Goal: Information Seeking & Learning: Learn about a topic

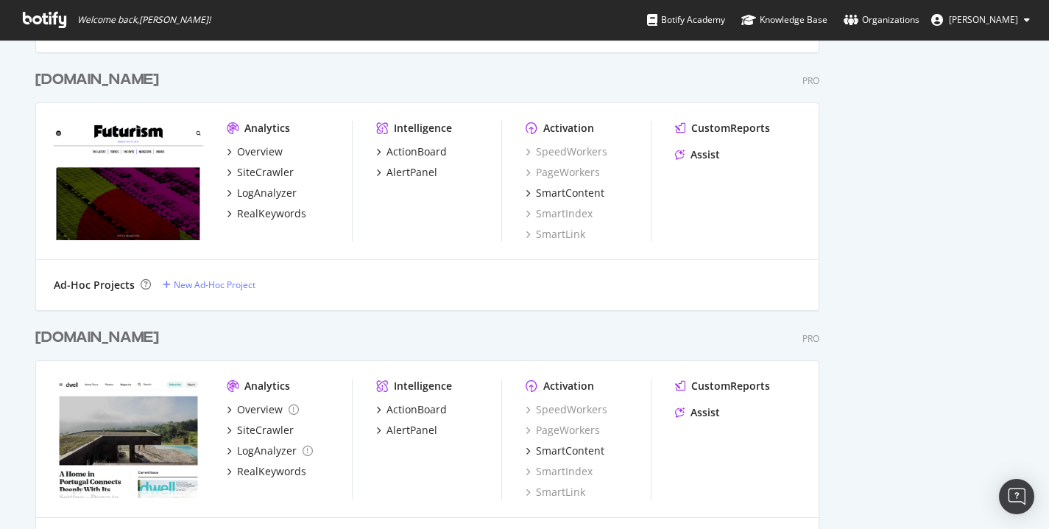
scroll to position [2105, 0]
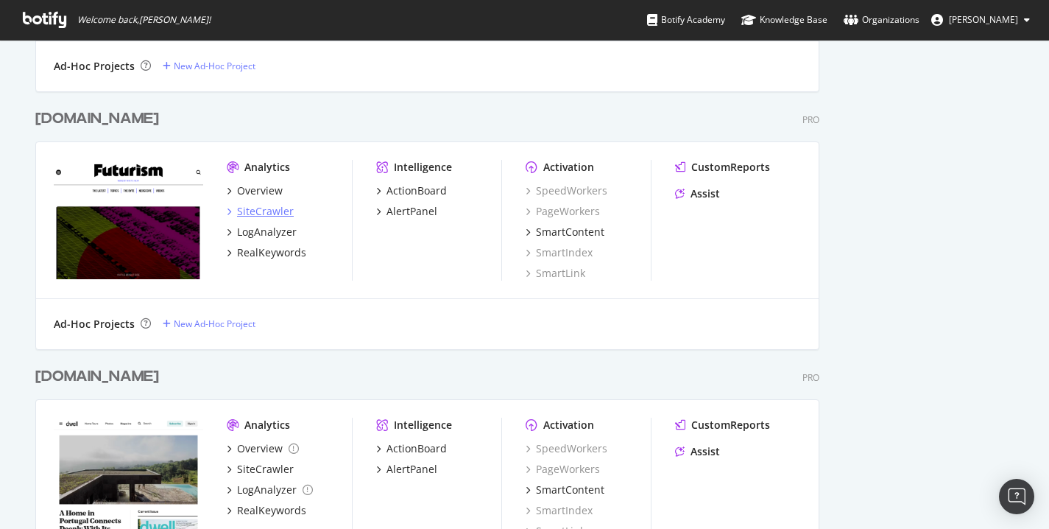
click at [278, 210] on div "SiteCrawler" at bounding box center [265, 211] width 57 height 15
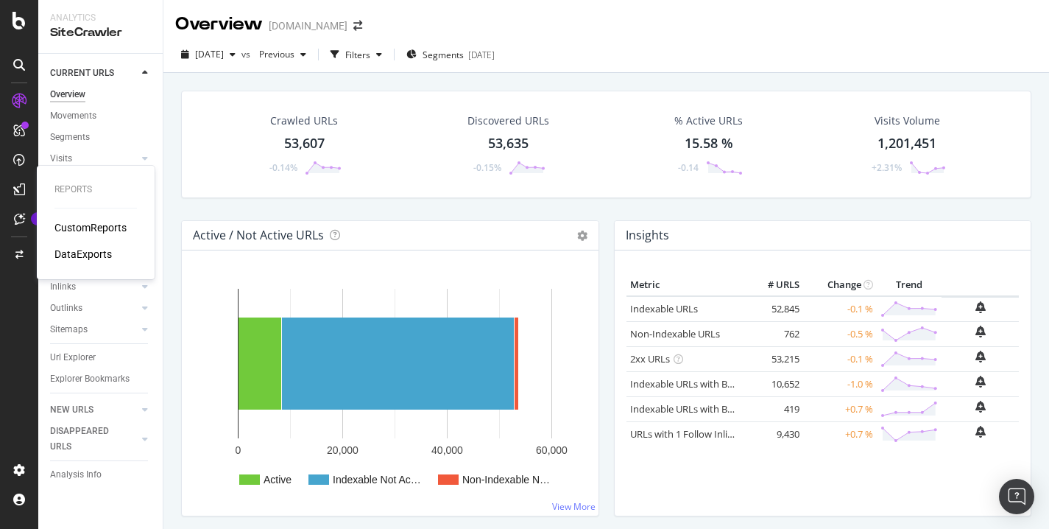
click at [80, 222] on div "CustomReports" at bounding box center [90, 227] width 72 height 15
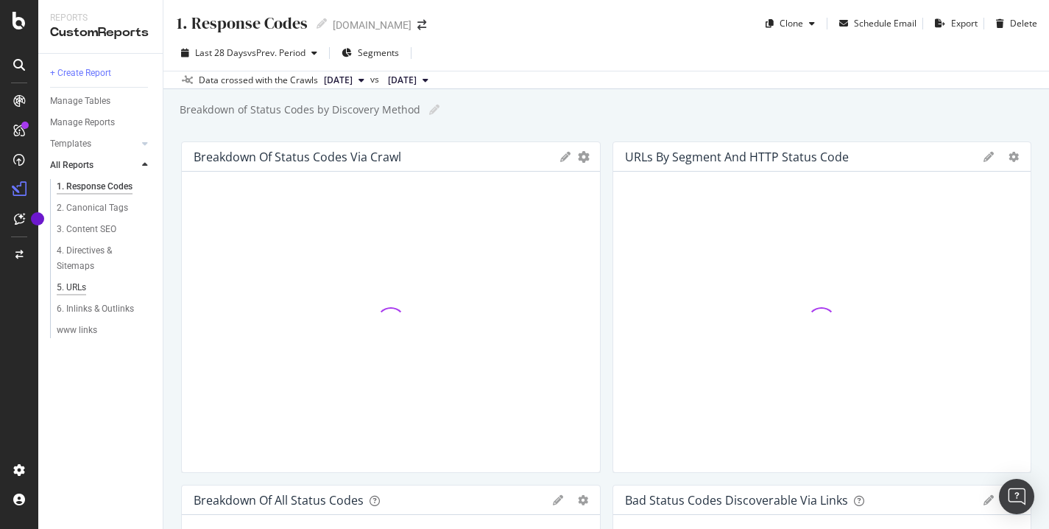
click at [82, 288] on div "5. URLs" at bounding box center [71, 287] width 29 height 15
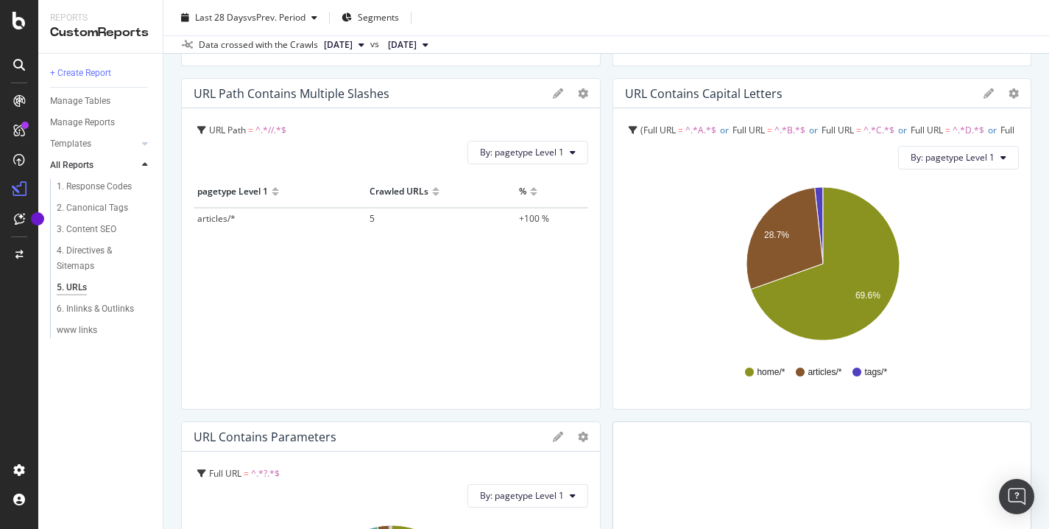
scroll to position [407, 0]
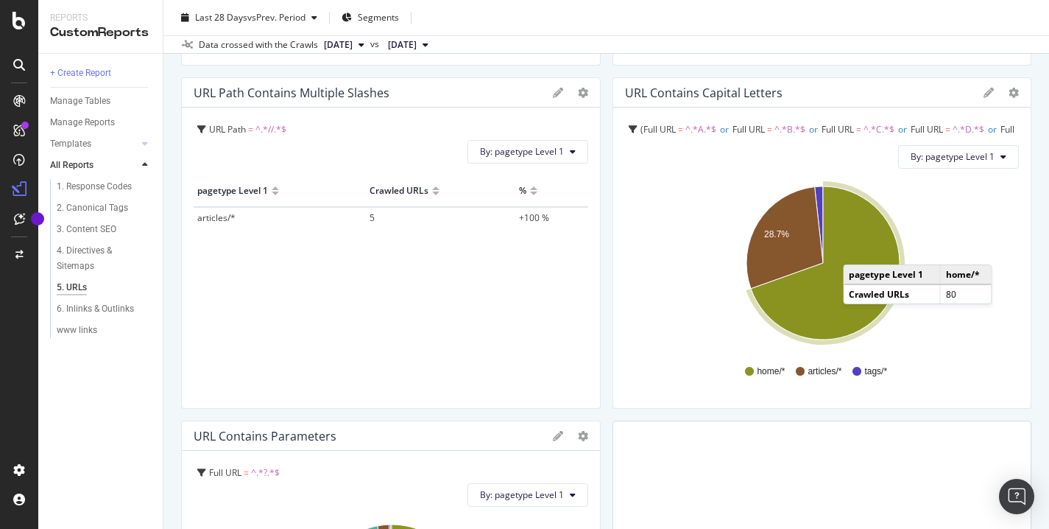
click at [858, 250] on icon "A chart." at bounding box center [825, 262] width 149 height 153
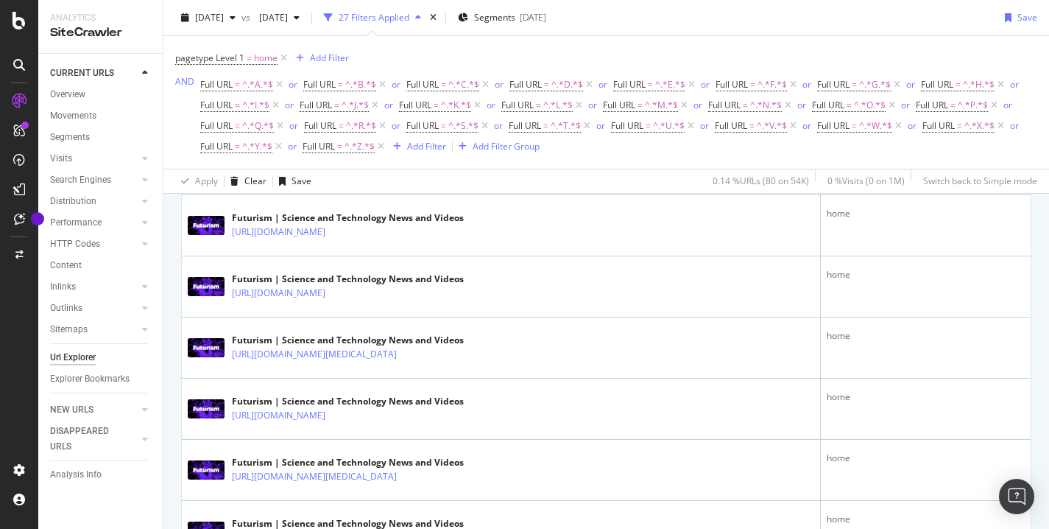
scroll to position [456, 0]
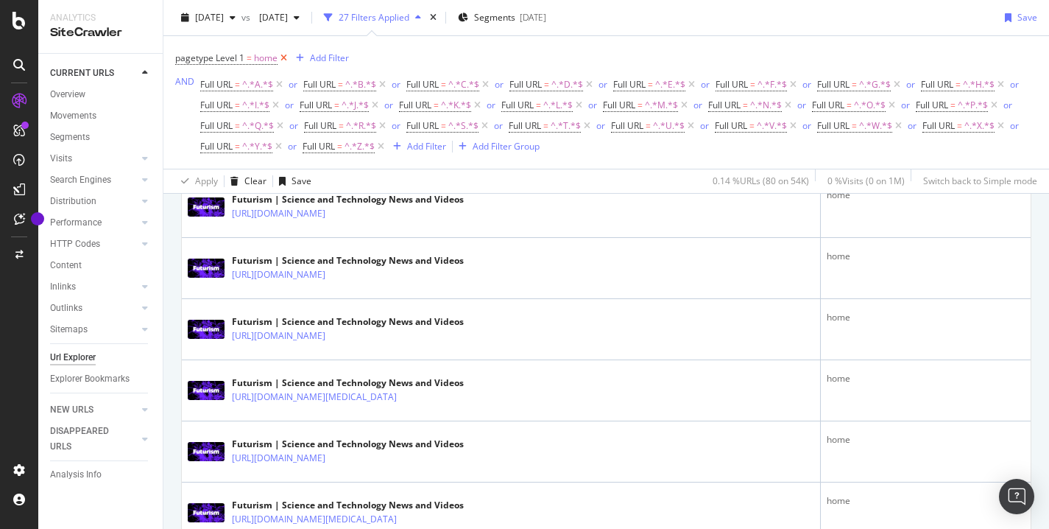
click at [281, 57] on icon at bounding box center [284, 58] width 13 height 15
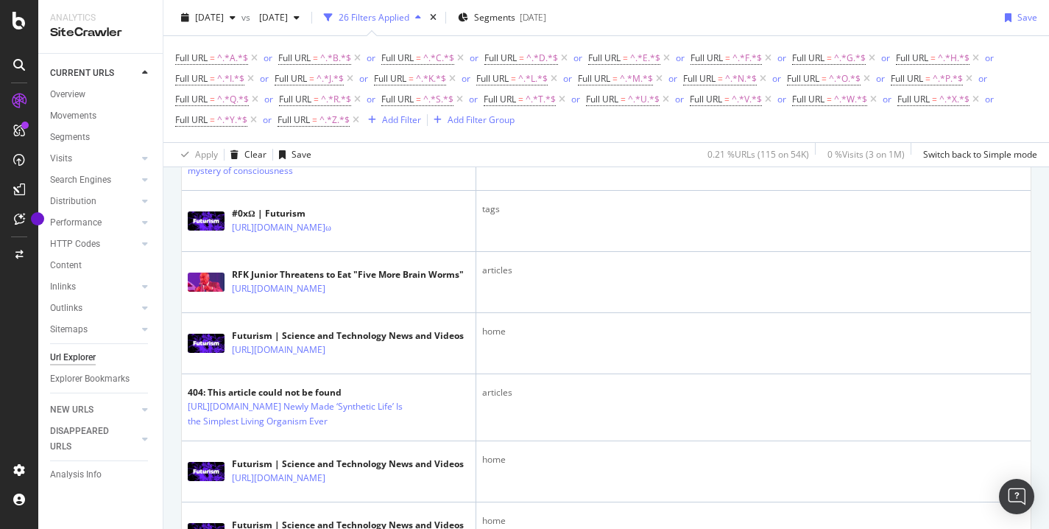
scroll to position [1238, 0]
